Goal: Task Accomplishment & Management: Manage account settings

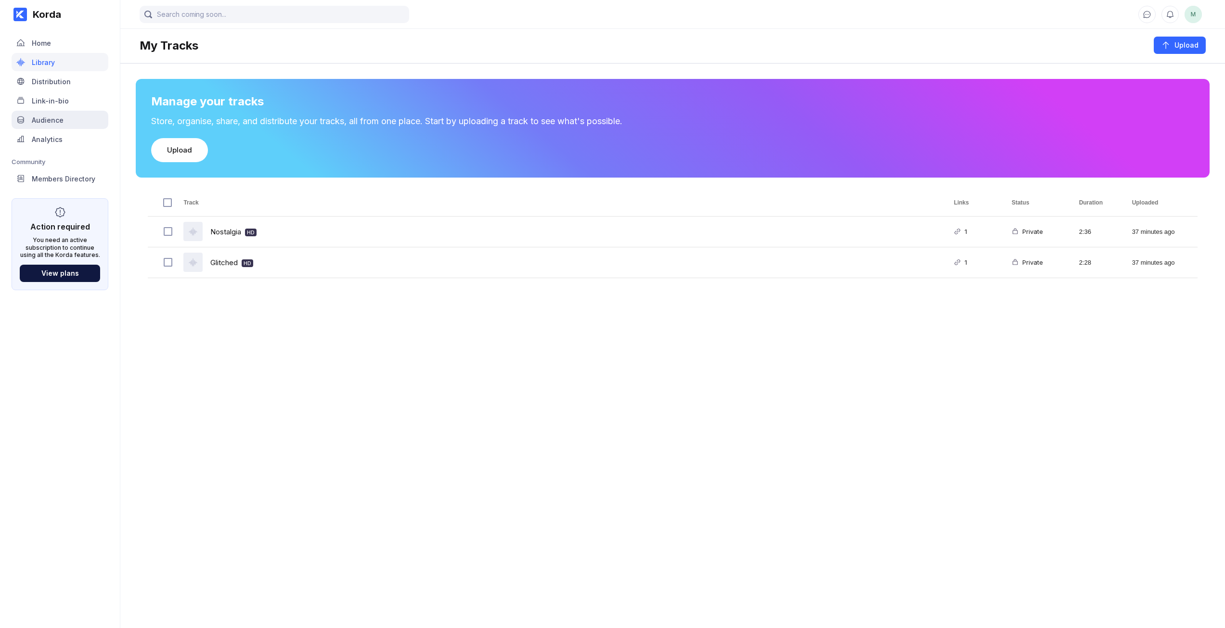
click at [42, 122] on div "Audience" at bounding box center [48, 120] width 32 height 8
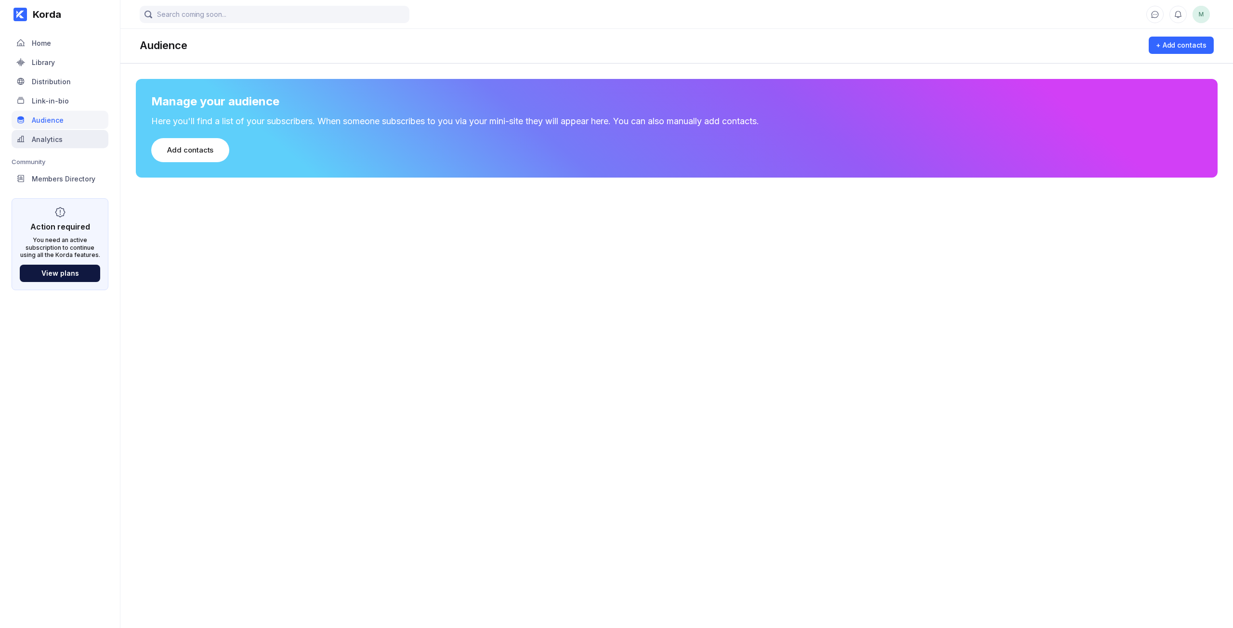
click at [52, 138] on div "Analytics" at bounding box center [47, 139] width 31 height 8
click at [35, 45] on div "Home" at bounding box center [41, 43] width 19 height 8
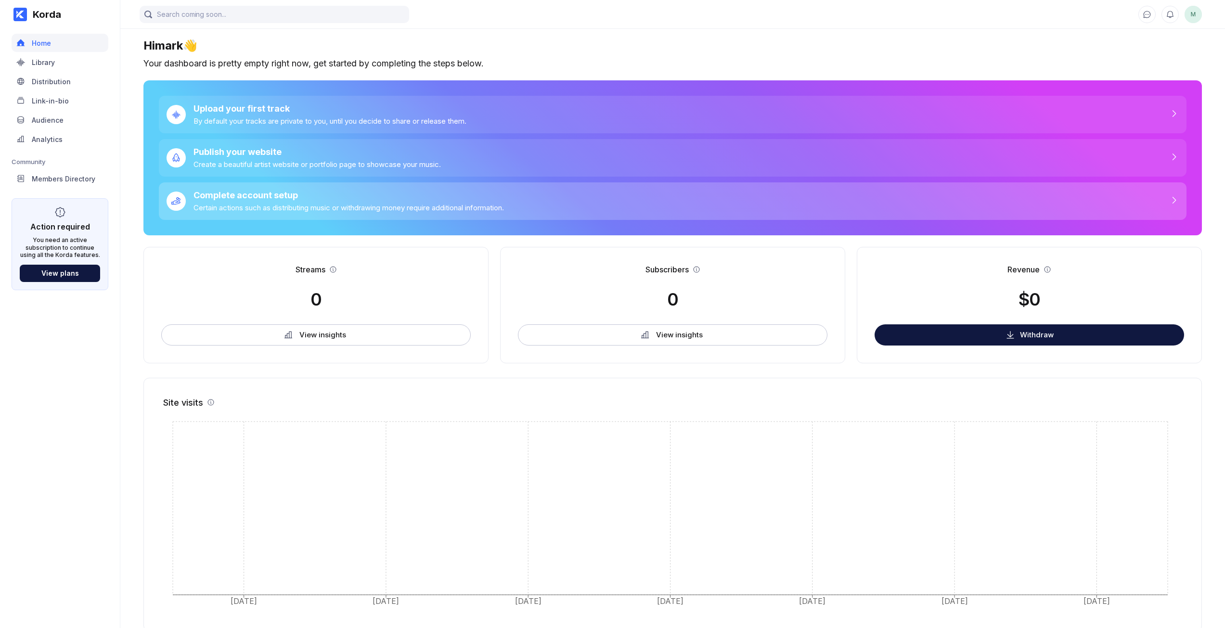
click at [280, 200] on div "Complete account setup" at bounding box center [349, 195] width 311 height 10
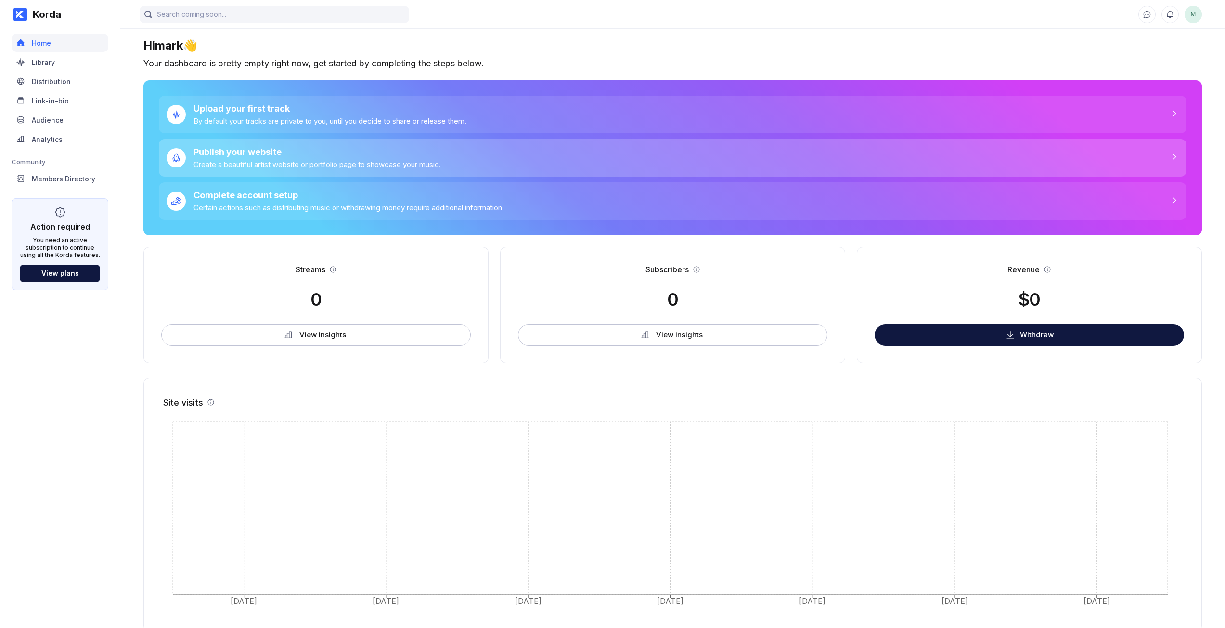
click at [344, 163] on div "Create a beautiful artist website or portfolio page to showcase your music." at bounding box center [317, 164] width 247 height 9
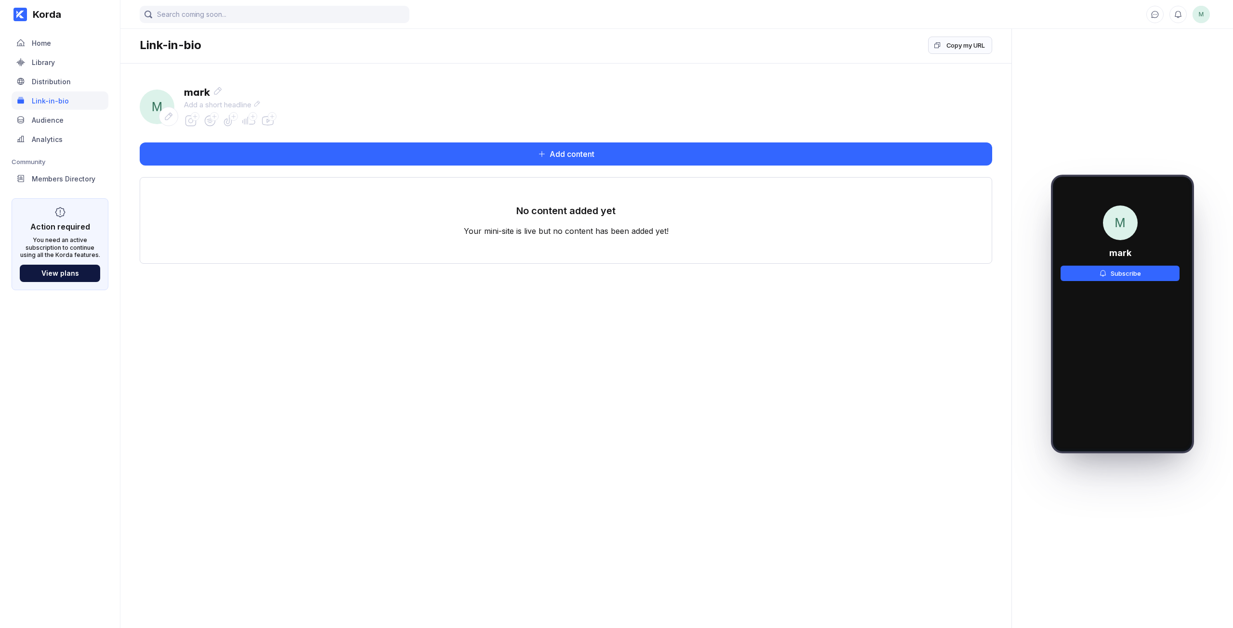
click at [429, 208] on div "No content added yet Your mini-site is live but no content has been added yet!" at bounding box center [566, 220] width 852 height 87
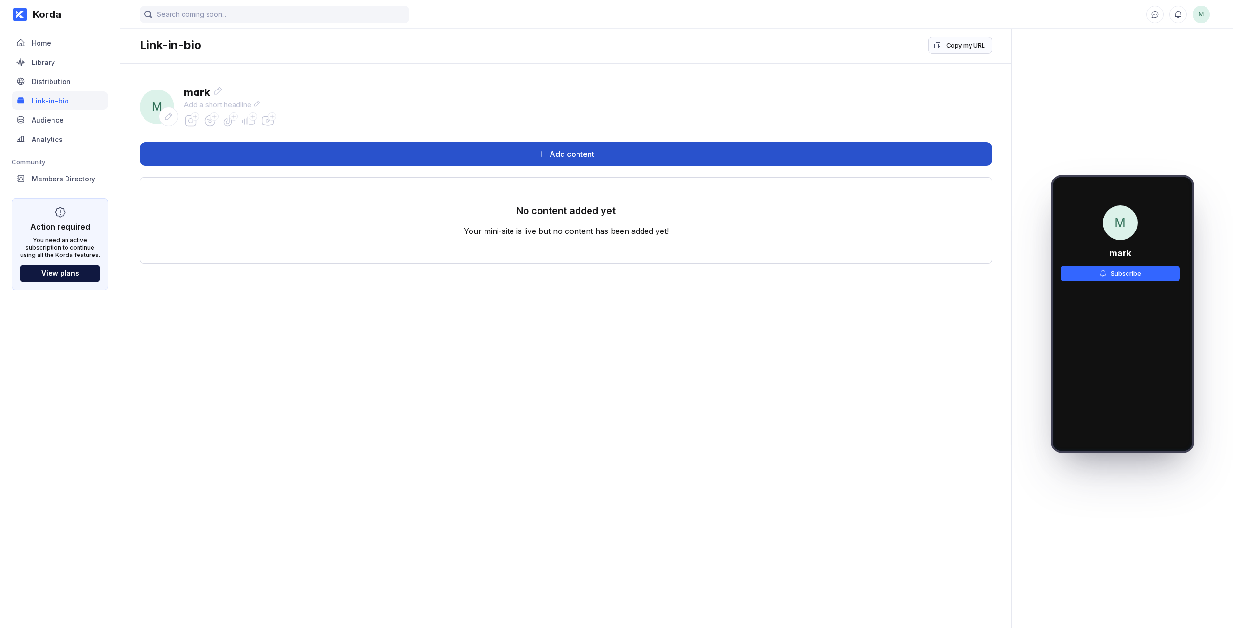
click at [484, 156] on button "Add content" at bounding box center [566, 154] width 852 height 23
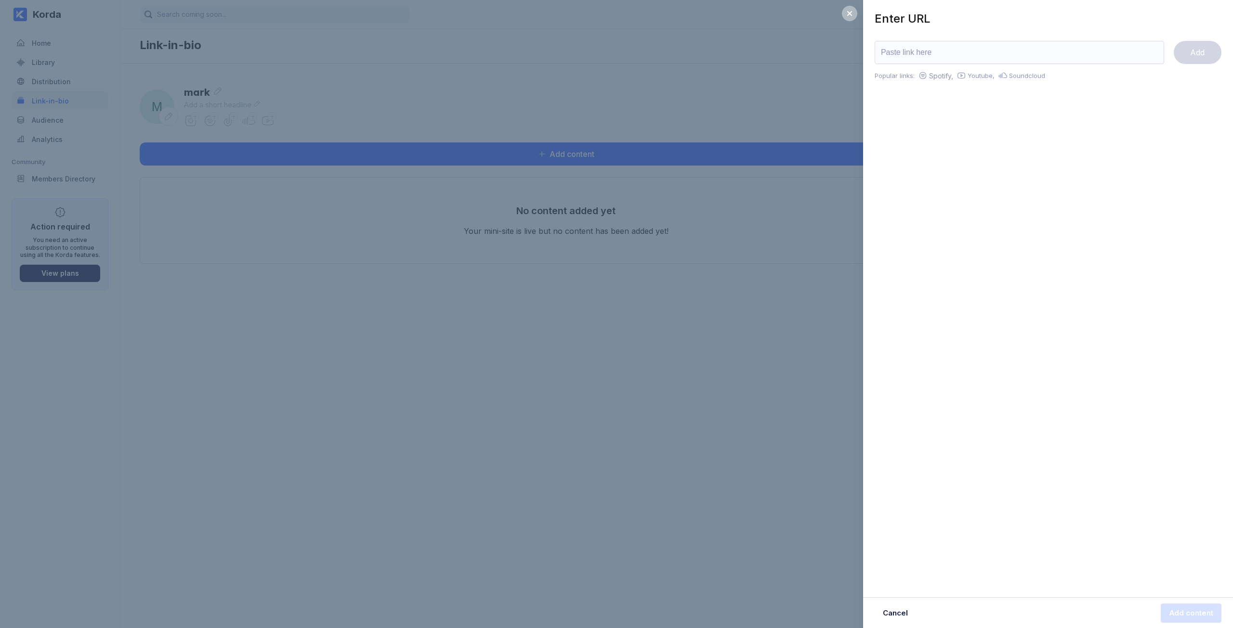
click at [727, 306] on div "Enter URL Add Popular links: Spotify, Youtube, Soundcloud Cancel Add content" at bounding box center [616, 314] width 1233 height 628
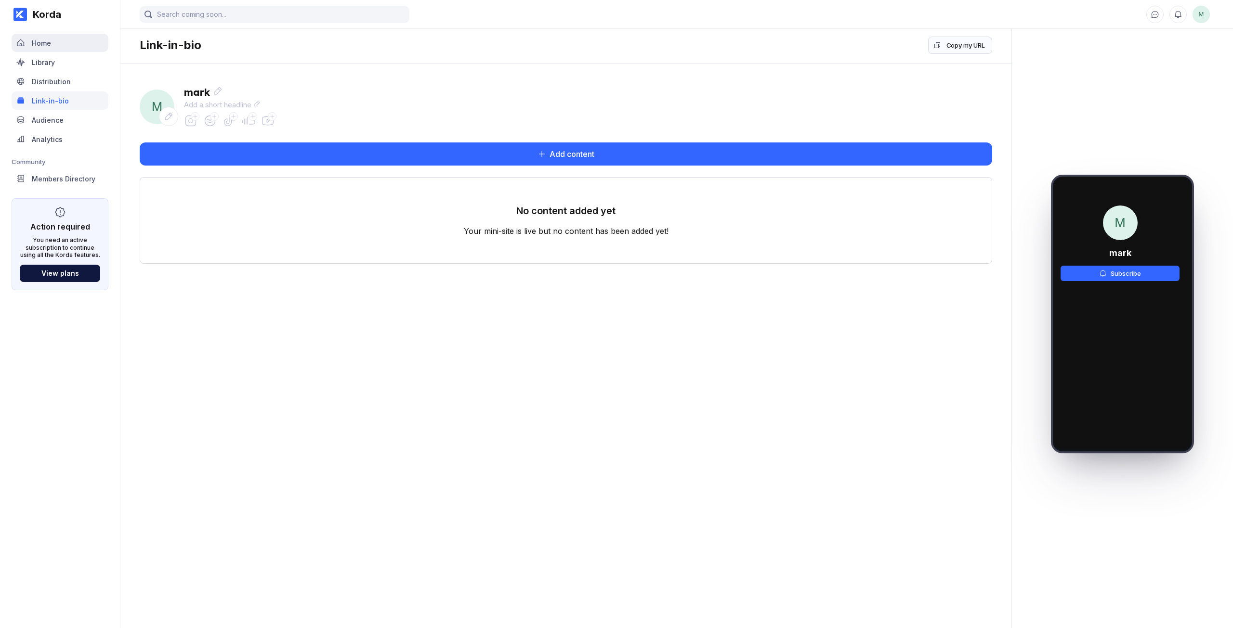
click at [36, 41] on div "Home" at bounding box center [41, 43] width 19 height 8
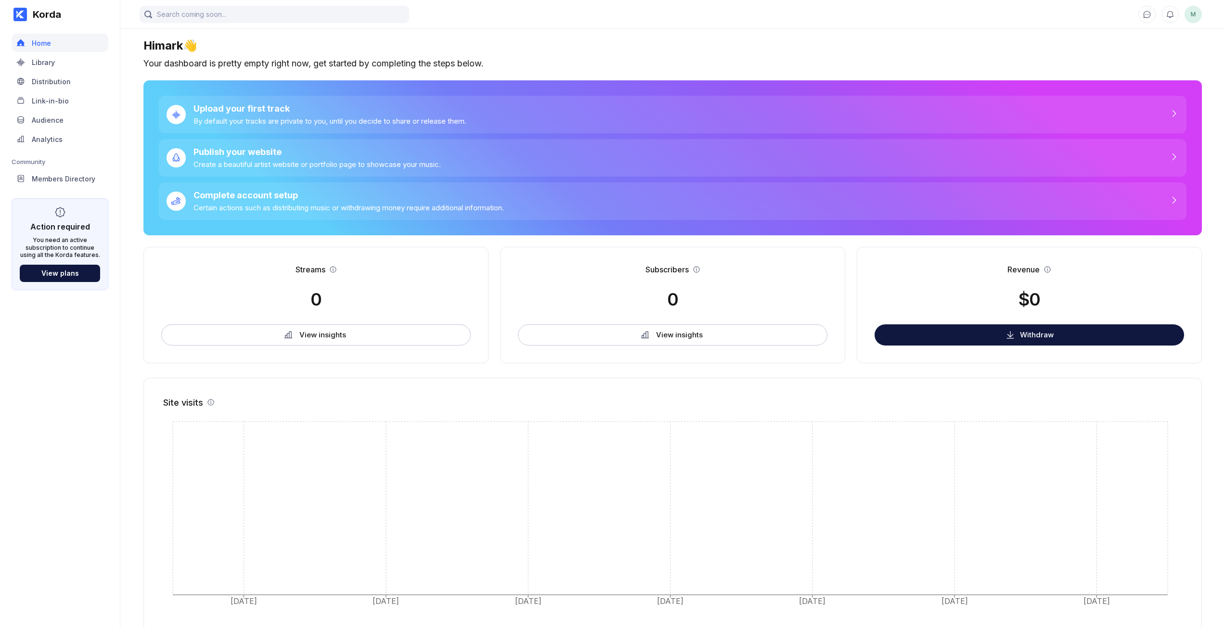
click at [41, 13] on div "Korda" at bounding box center [44, 15] width 34 height 12
click at [20, 13] on icon at bounding box center [20, 15] width 8 height 8
click at [1150, 15] on icon at bounding box center [1147, 14] width 9 height 9
click at [1195, 16] on span "M" at bounding box center [1193, 14] width 17 height 17
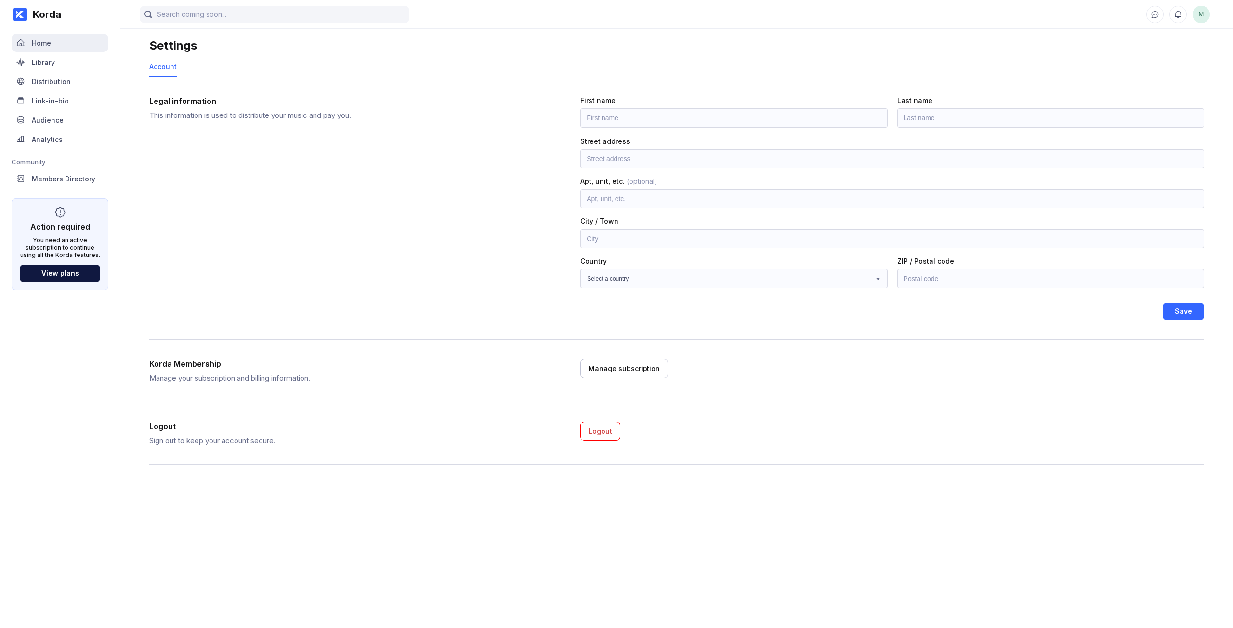
click at [34, 46] on div "Home" at bounding box center [41, 43] width 19 height 8
